Goal: Task Accomplishment & Management: Complete application form

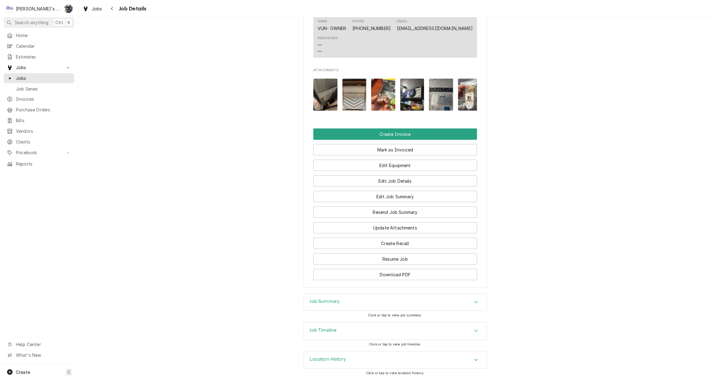
scroll to position [487, 0]
click at [377, 298] on div "Job Summary" at bounding box center [395, 302] width 183 height 17
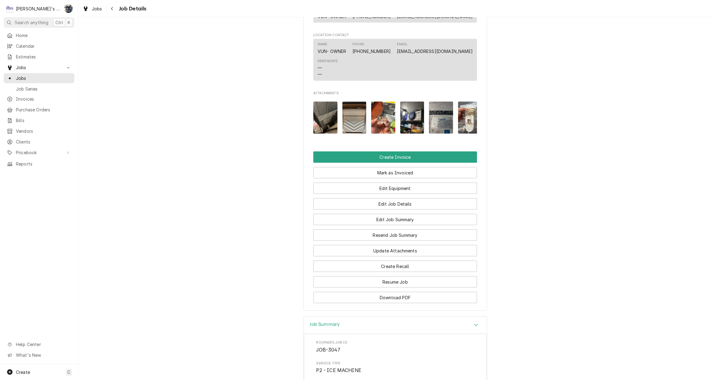
scroll to position [459, 0]
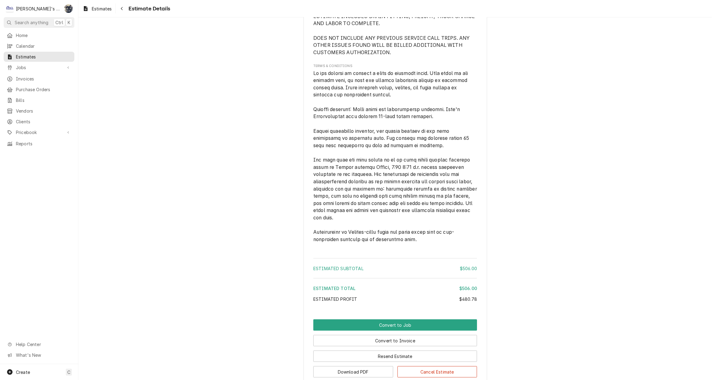
scroll to position [830, 0]
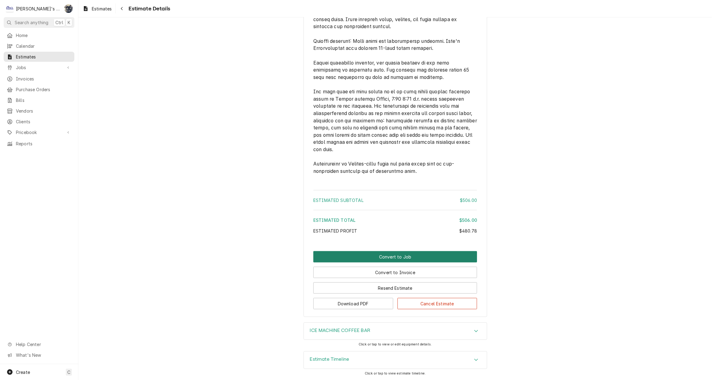
click at [392, 258] on button "Convert to Job" at bounding box center [395, 256] width 164 height 11
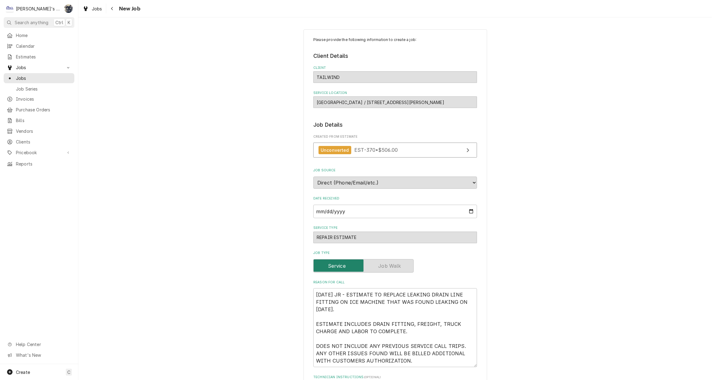
type textarea "x"
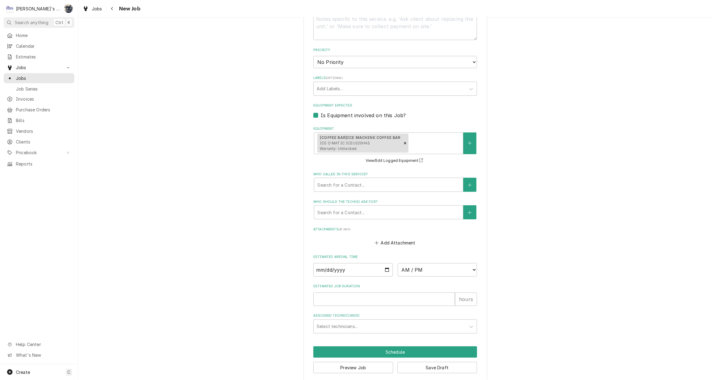
scroll to position [375, 0]
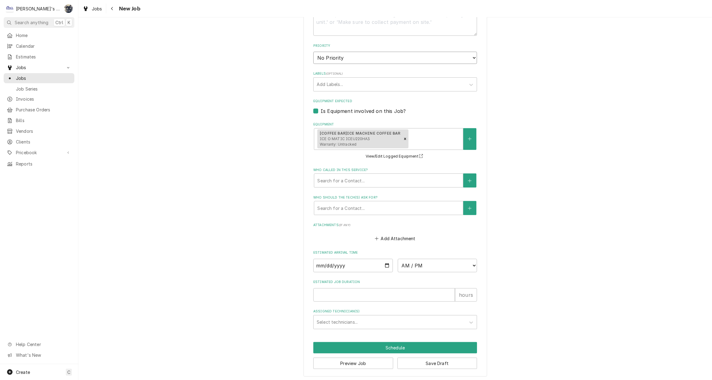
click at [367, 58] on select "No Priority Urgent High Medium Low" at bounding box center [395, 58] width 164 height 12
select select "2"
click at [313, 52] on select "No Priority Urgent High Medium Low" at bounding box center [395, 58] width 164 height 12
click at [361, 183] on div "Who called in this service?" at bounding box center [388, 180] width 143 height 11
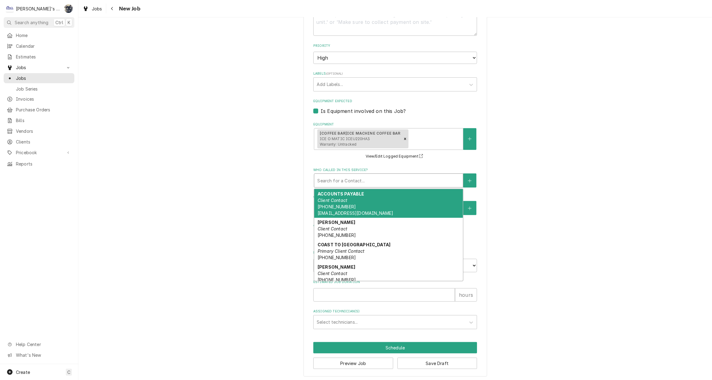
click at [566, 180] on div "Please provide the following information to create a job: Client Details Client…" at bounding box center [395, 16] width 634 height 734
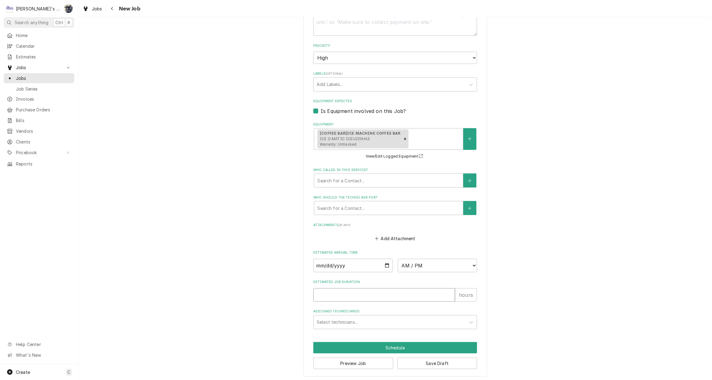
click at [388, 293] on input "Estimated Job Duration" at bounding box center [384, 294] width 142 height 13
click at [334, 297] on input "Estimated Job Duration" at bounding box center [384, 294] width 142 height 13
type textarea "x"
type input "3"
type textarea "x"
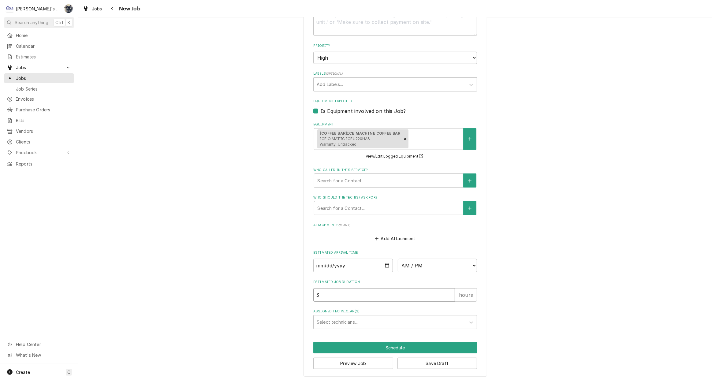
type input "3"
click at [428, 364] on button "Save Draft" at bounding box center [438, 363] width 80 height 11
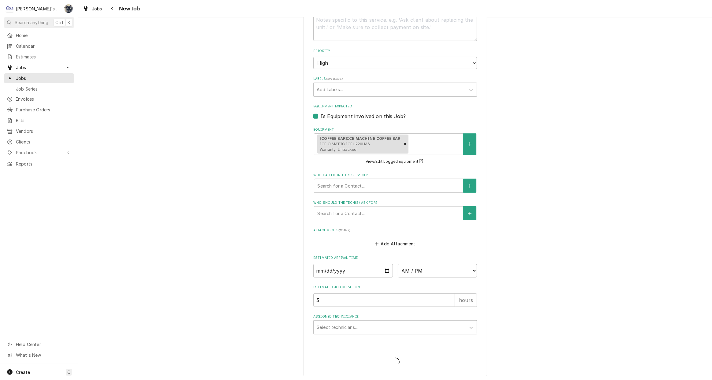
type textarea "x"
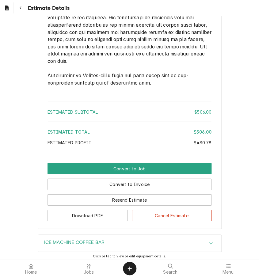
scroll to position [783, 0]
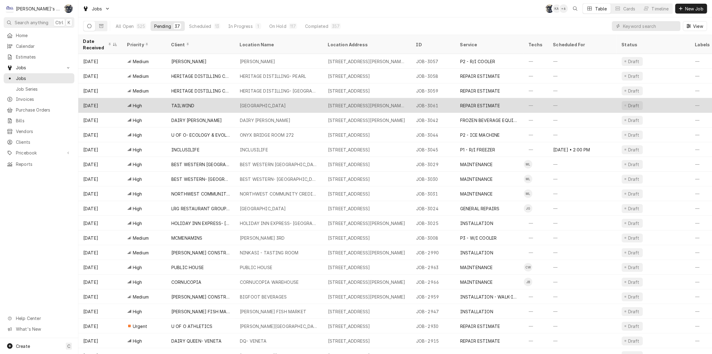
click at [380, 106] on div "[STREET_ADDRESS][PERSON_NAME][PERSON_NAME]" at bounding box center [367, 105] width 88 height 15
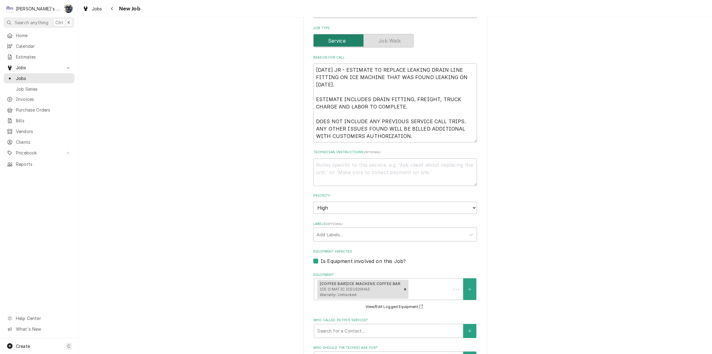
scroll to position [195, 0]
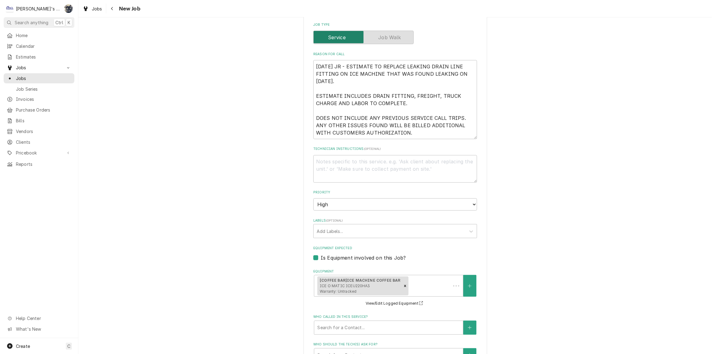
type textarea "x"
click at [411, 133] on textarea "9/29/2025 JR - ESTIMATE TO REPLACE LEAKING DRAIN LINE FITTING ON ICE MACHINE TH…" at bounding box center [395, 99] width 164 height 79
click at [93, 11] on span "Jobs" at bounding box center [97, 9] width 10 height 6
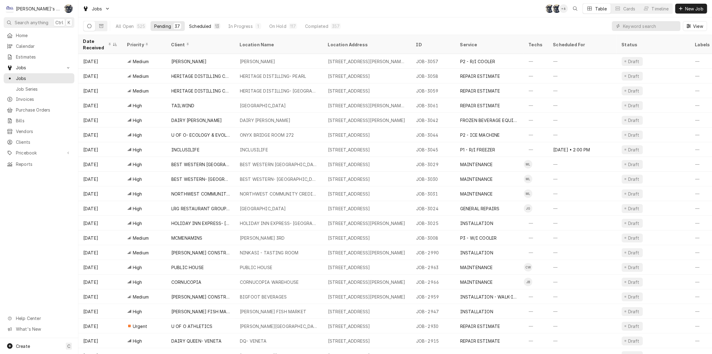
click at [200, 26] on div "Scheduled" at bounding box center [200, 26] width 22 height 6
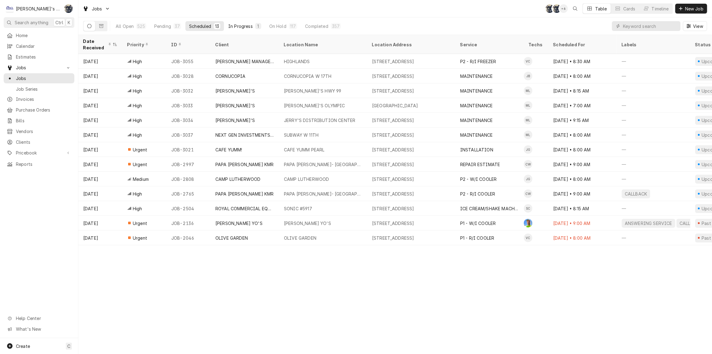
click at [235, 26] on div "In Progress" at bounding box center [240, 26] width 24 height 6
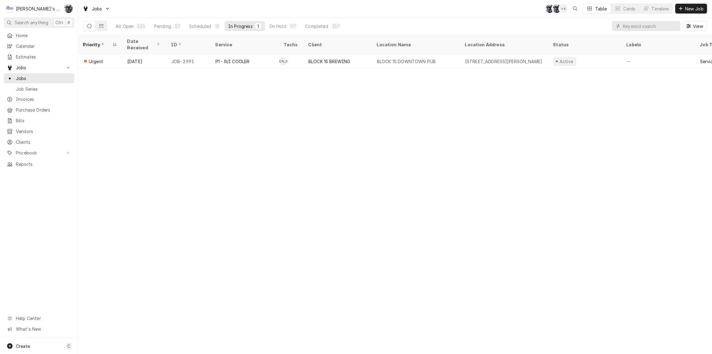
click at [396, 15] on div "Jobs SB SB + 6 Table Cards Timeline New Job" at bounding box center [395, 8] width 634 height 17
click at [19, 39] on link "Home" at bounding box center [39, 35] width 71 height 10
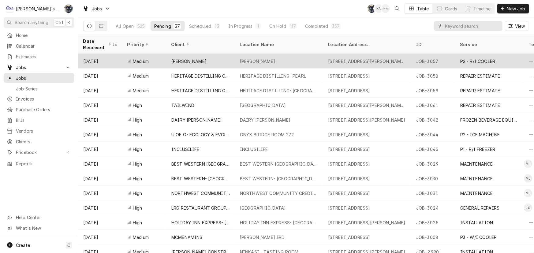
click at [236, 57] on div "[PERSON_NAME]" at bounding box center [279, 61] width 88 height 15
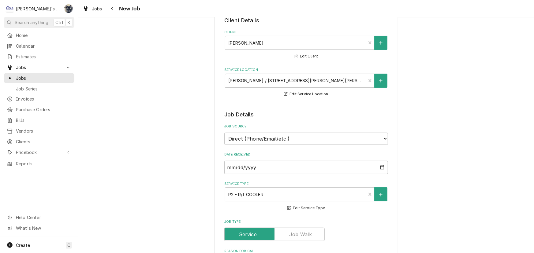
type textarea "x"
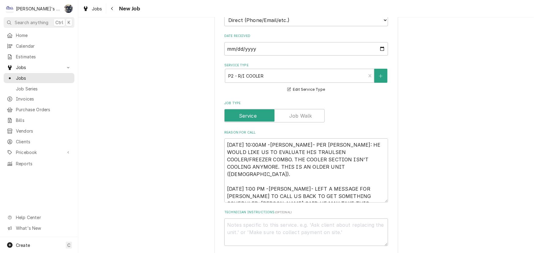
scroll to position [167, 0]
